Goal: Task Accomplishment & Management: Use online tool/utility

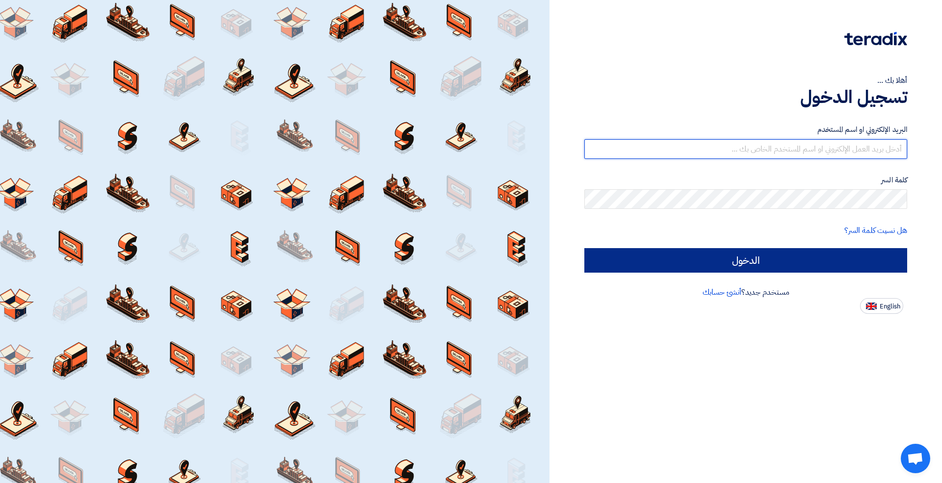
type input "[EMAIL_ADDRESS][DOMAIN_NAME]"
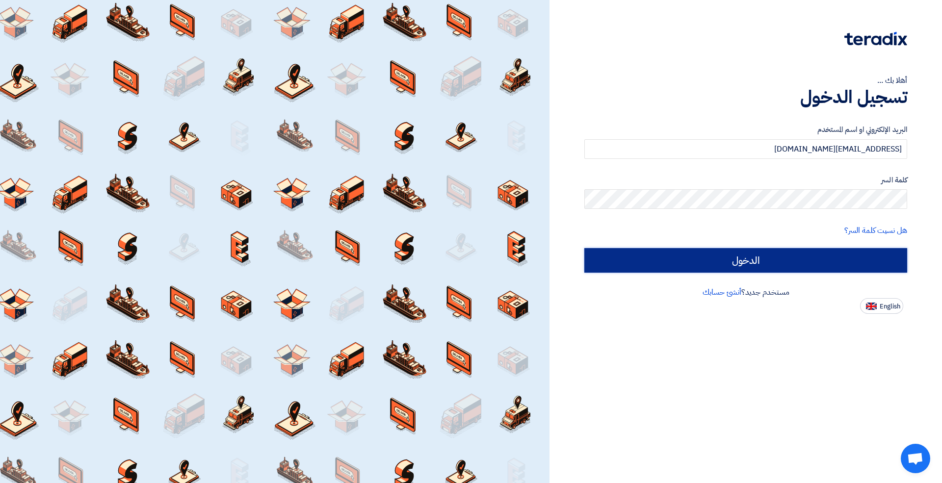
click at [734, 267] on input "الدخول" at bounding box center [745, 260] width 323 height 25
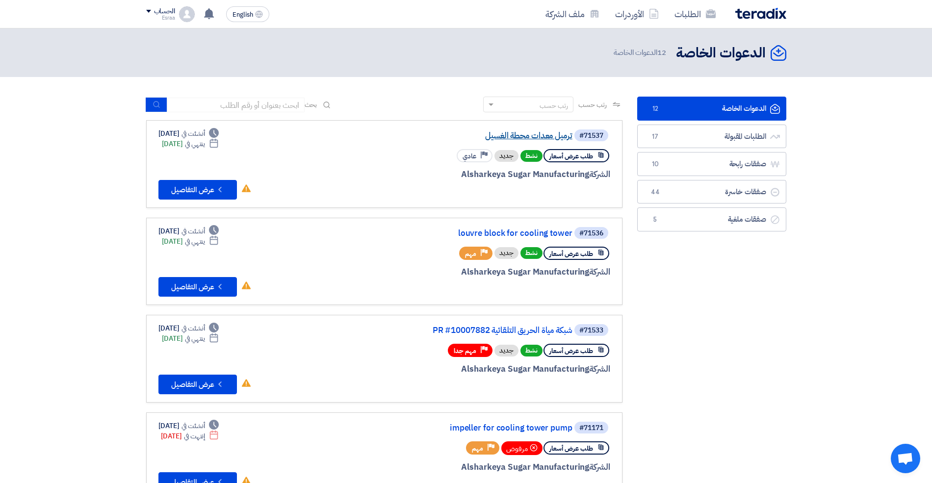
click at [562, 138] on link "ترميل معدات محطة الغسيل" at bounding box center [474, 135] width 196 height 9
click at [543, 234] on link "louvre block for cooling tower" at bounding box center [474, 233] width 196 height 9
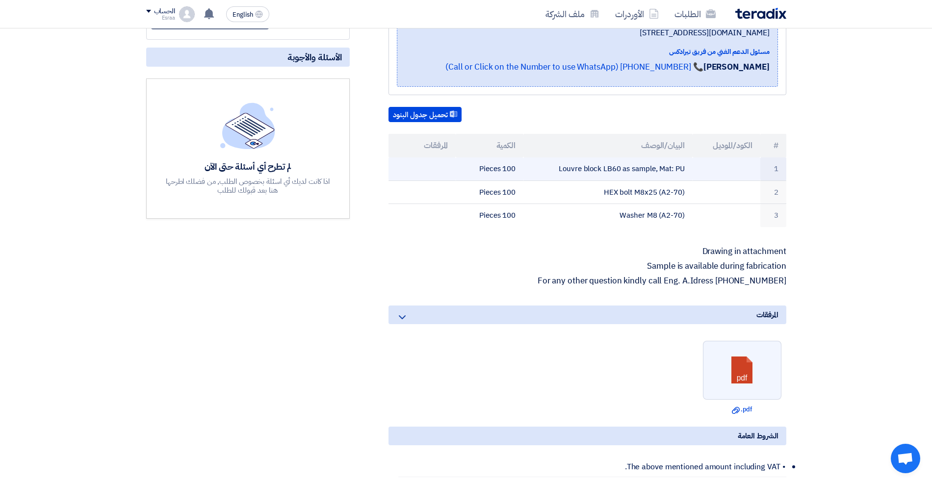
scroll to position [261, 0]
